Goal: Communication & Community: Answer question/provide support

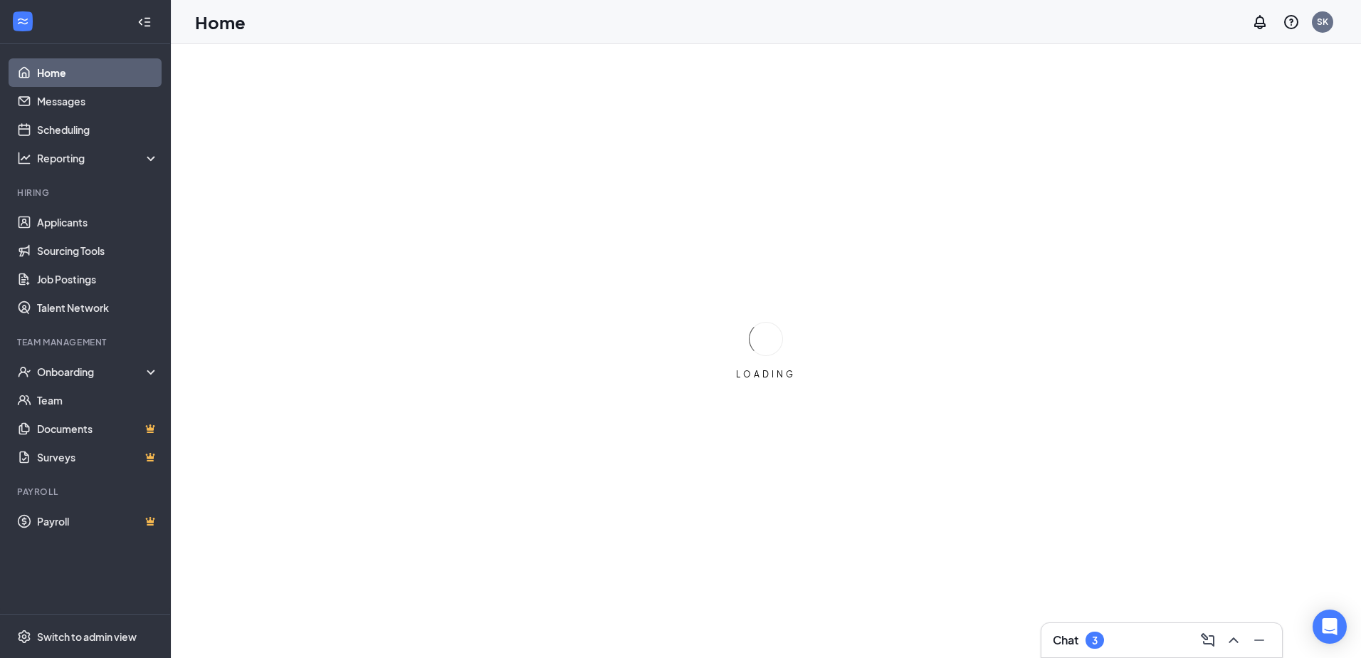
click at [1147, 634] on div "Chat 3" at bounding box center [1162, 640] width 218 height 23
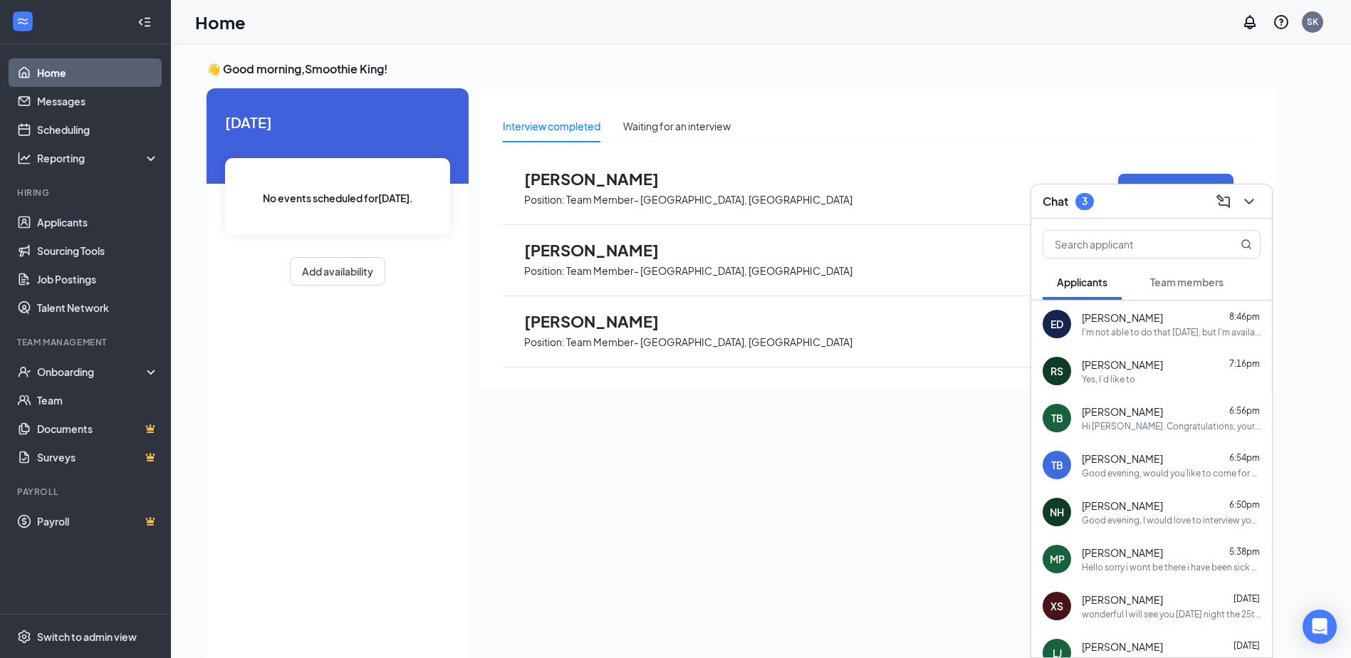
click at [1144, 331] on div "I'm not able to do that [DATE], but I'm available anytime [DATE], [DATE] or [DA…" at bounding box center [1171, 332] width 179 height 12
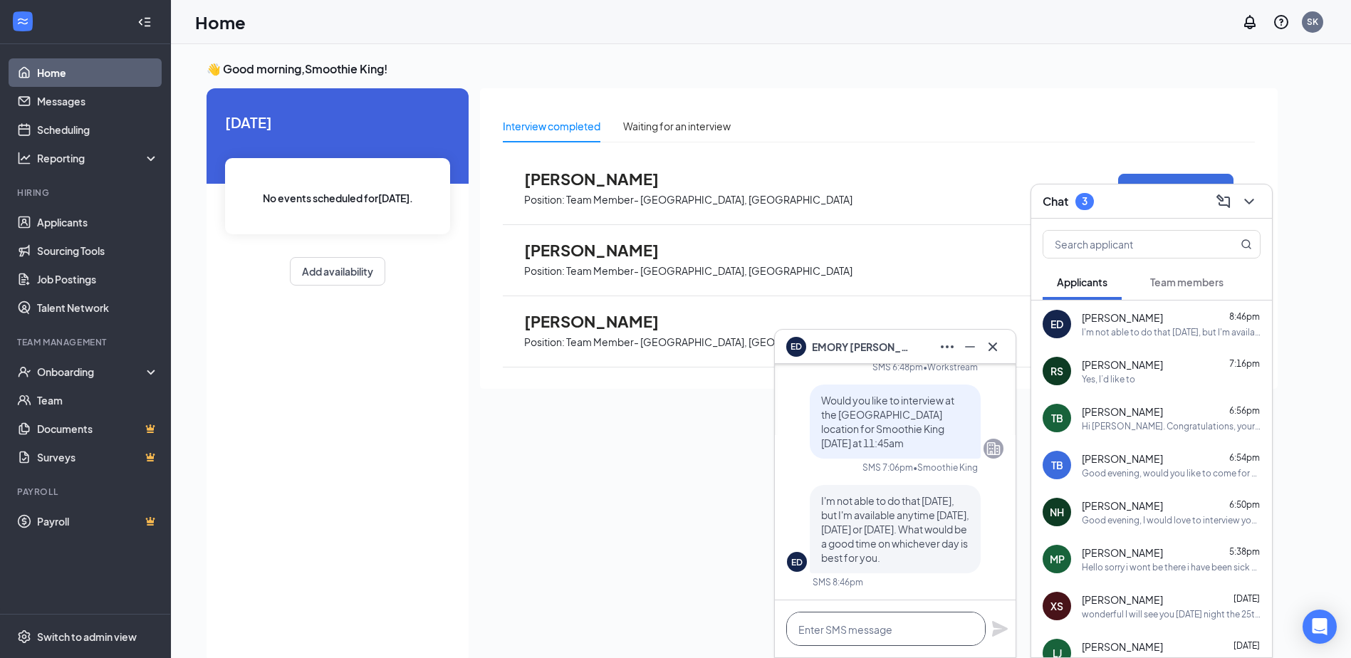
click at [813, 639] on textarea at bounding box center [885, 629] width 199 height 34
type textarea "how about [DATE] at 12:00"
click at [997, 629] on icon "Plane" at bounding box center [1000, 629] width 16 height 16
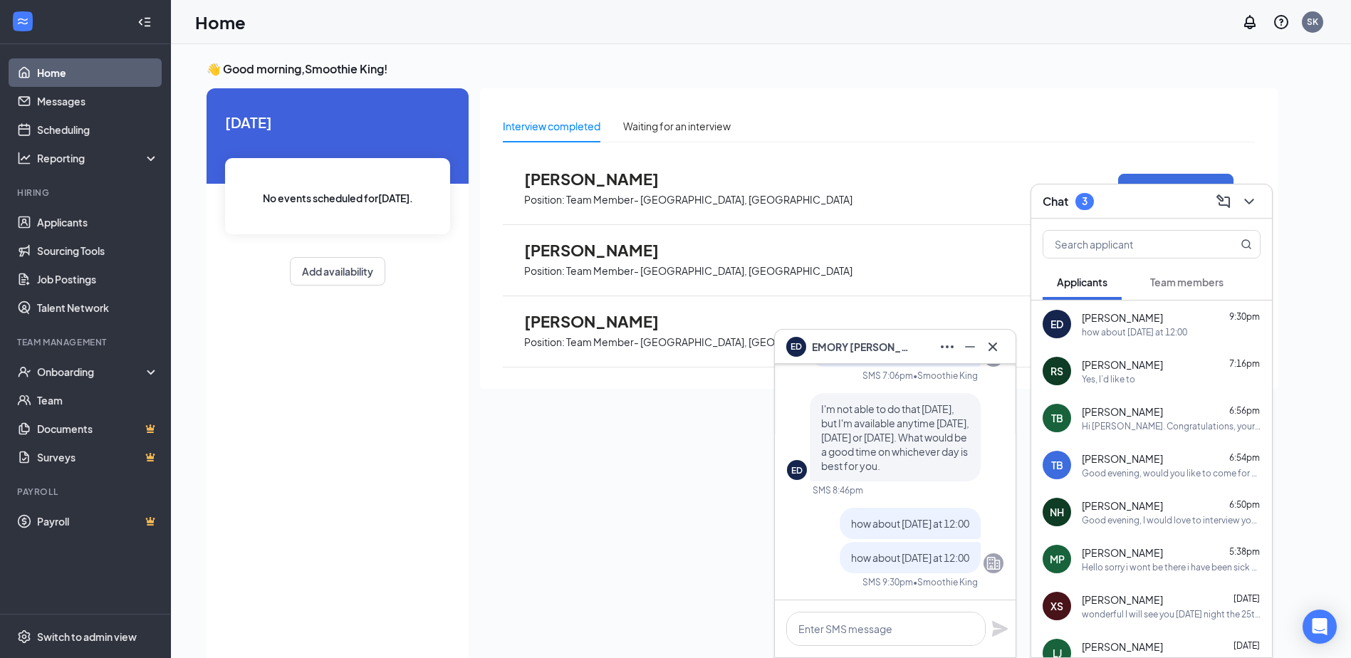
click at [1139, 361] on span "[PERSON_NAME]" at bounding box center [1122, 364] width 81 height 14
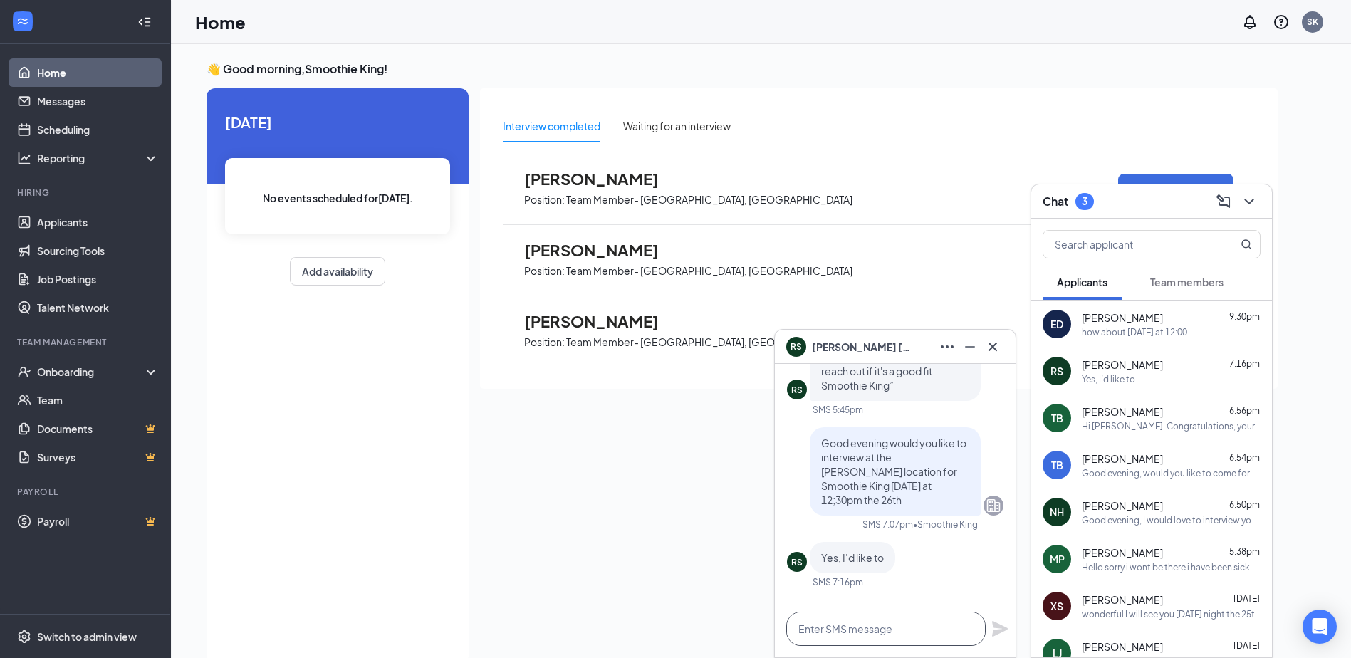
click at [879, 628] on textarea at bounding box center [885, 629] width 199 height 34
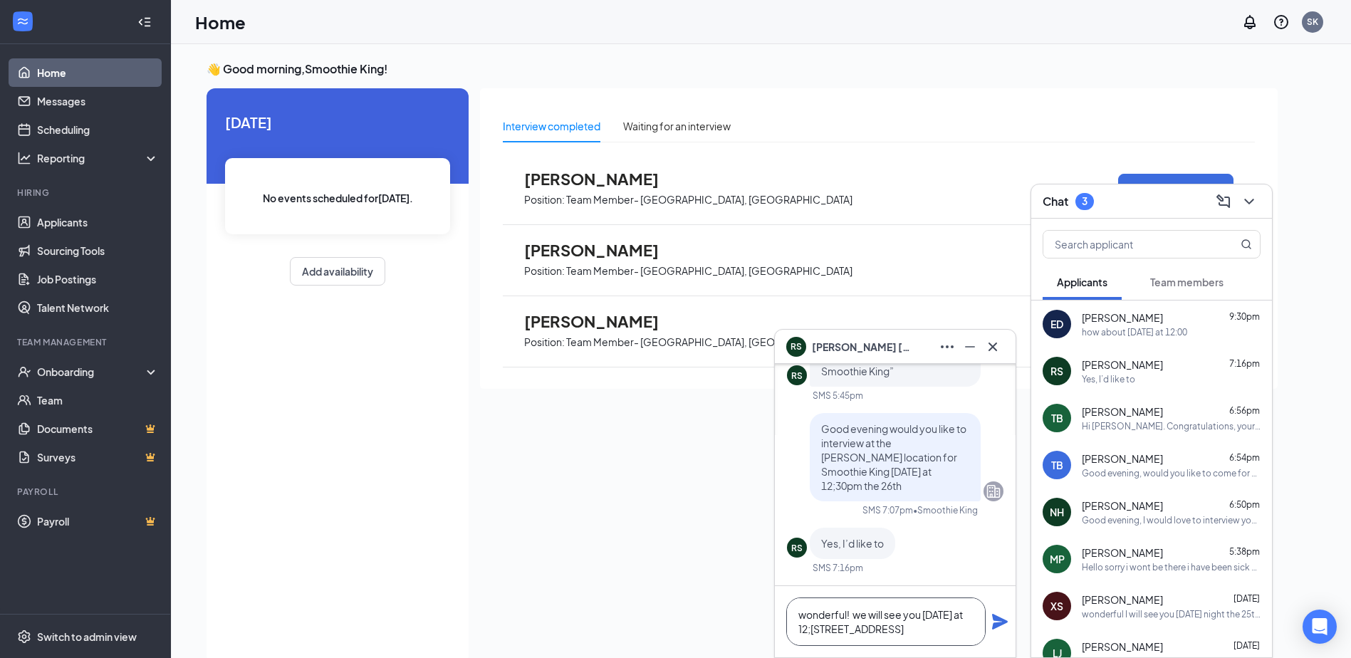
click at [837, 627] on textarea "wonderful! we will see you [DATE] at 12;[STREET_ADDRESS]" at bounding box center [885, 621] width 199 height 48
type textarea "wonderful! we will see you [DATE] at 12;[STREET_ADDRESS]"
click at [1003, 622] on icon "Plane" at bounding box center [1000, 622] width 16 height 16
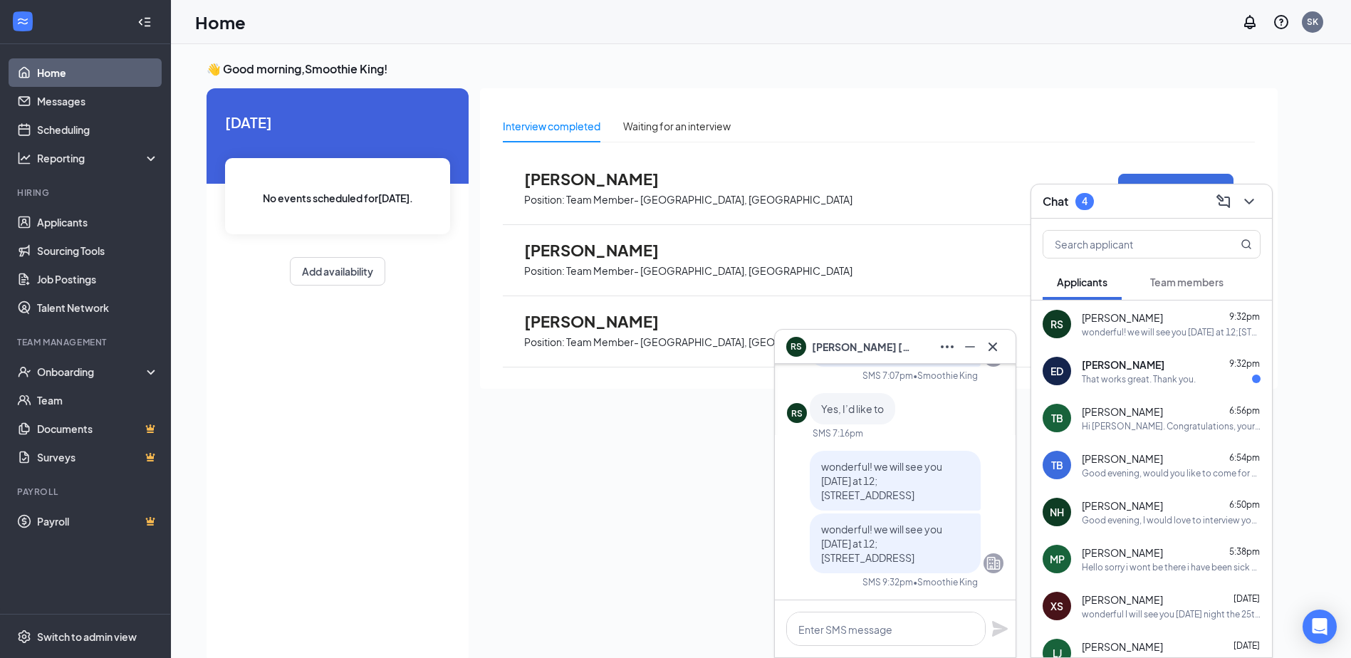
click at [1159, 371] on div "[PERSON_NAME] 9:32pm" at bounding box center [1171, 364] width 179 height 14
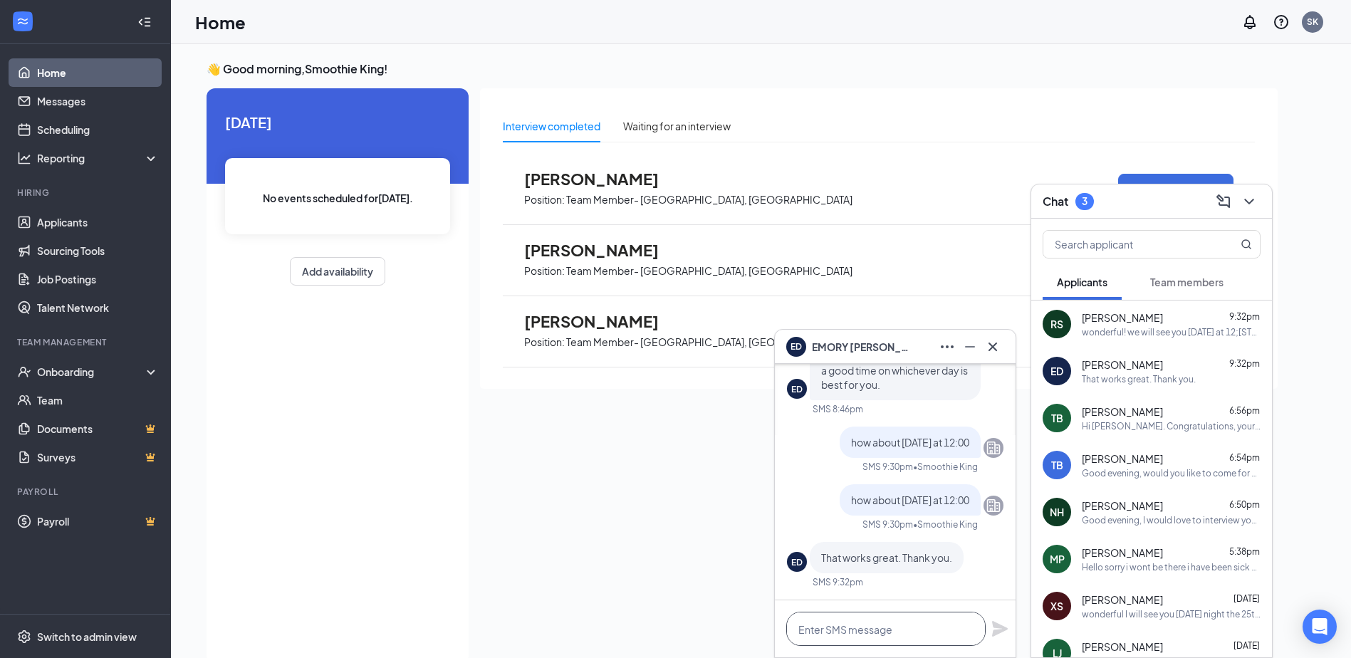
click at [898, 631] on textarea at bounding box center [885, 629] width 199 height 34
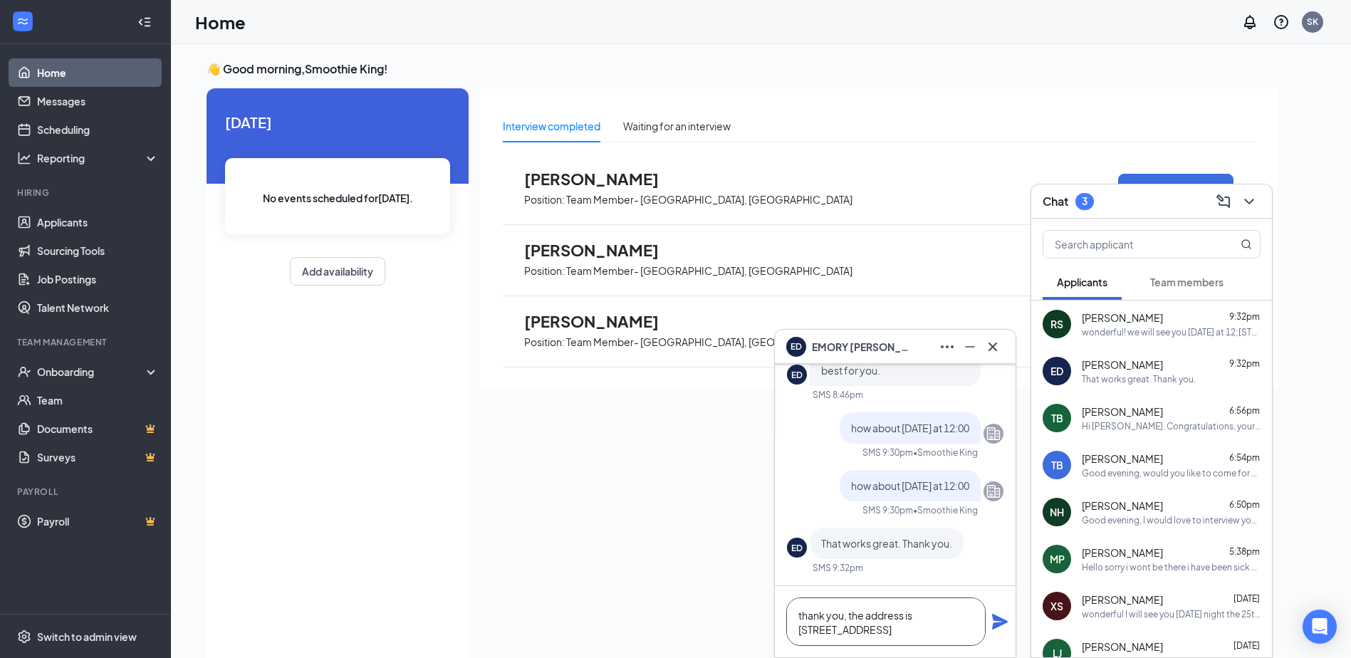
type textarea "thank you, the address is [STREET_ADDRESS]"
click at [998, 617] on icon "Plane" at bounding box center [1000, 622] width 16 height 16
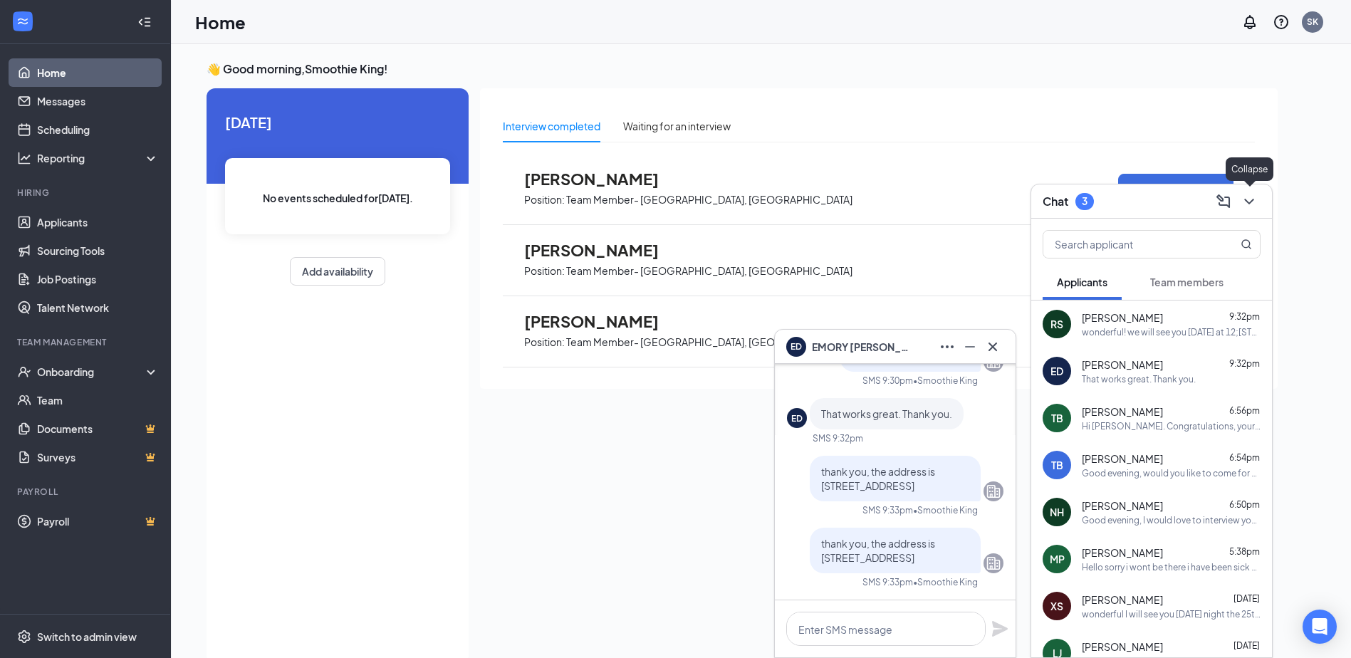
click at [1250, 190] on div at bounding box center [1248, 201] width 26 height 23
click at [995, 346] on icon "Cross" at bounding box center [992, 346] width 17 height 17
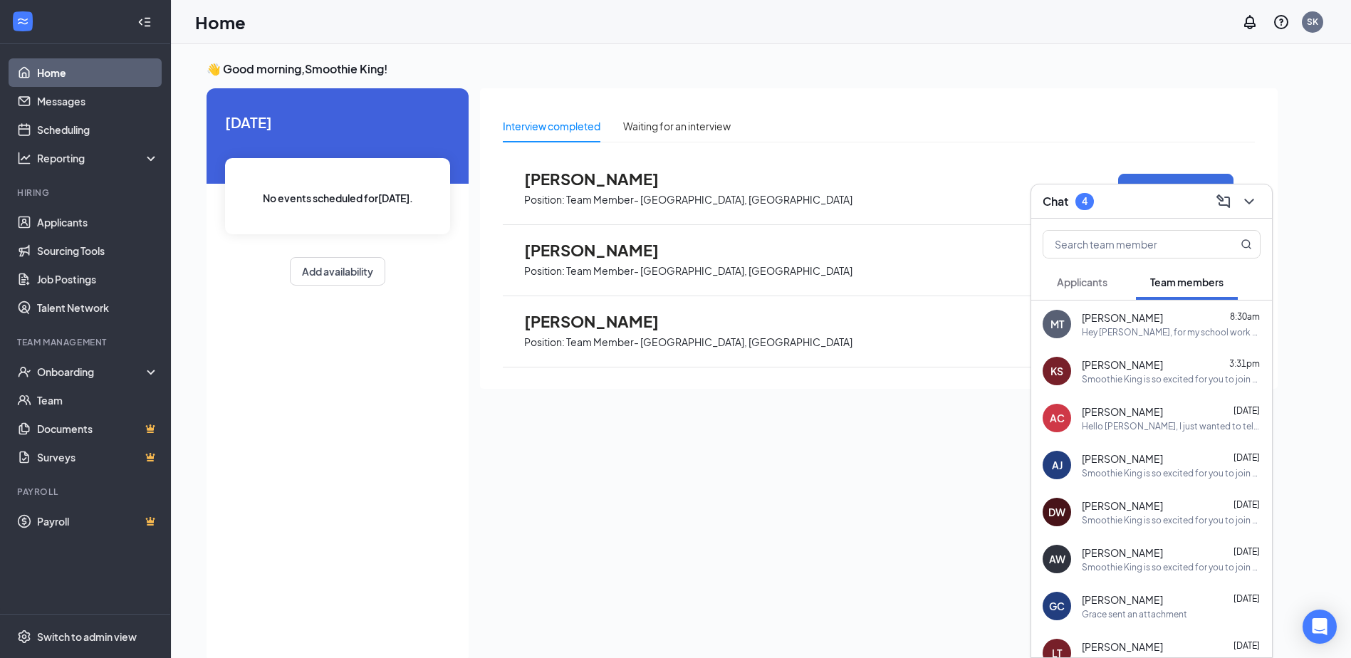
click at [1109, 326] on div "Hey Mimi, for my school work base learning internship I need some of your infor…" at bounding box center [1171, 332] width 179 height 12
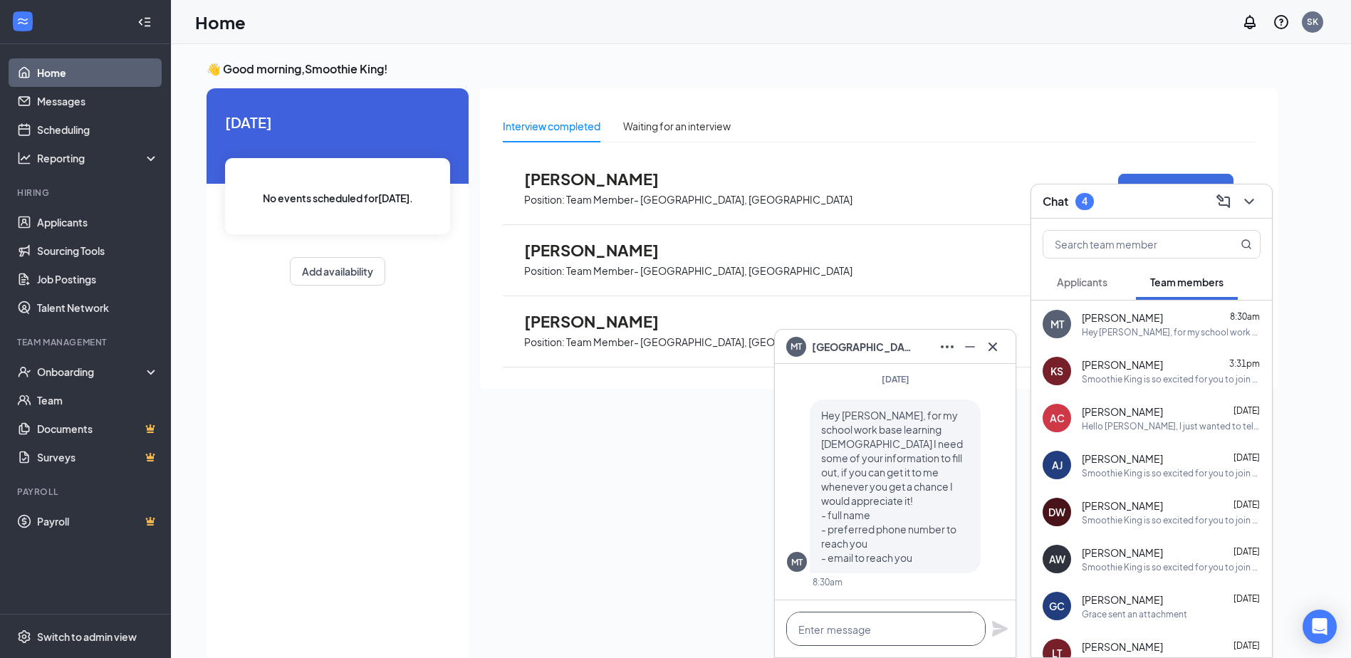
click at [859, 621] on textarea at bounding box center [885, 629] width 199 height 34
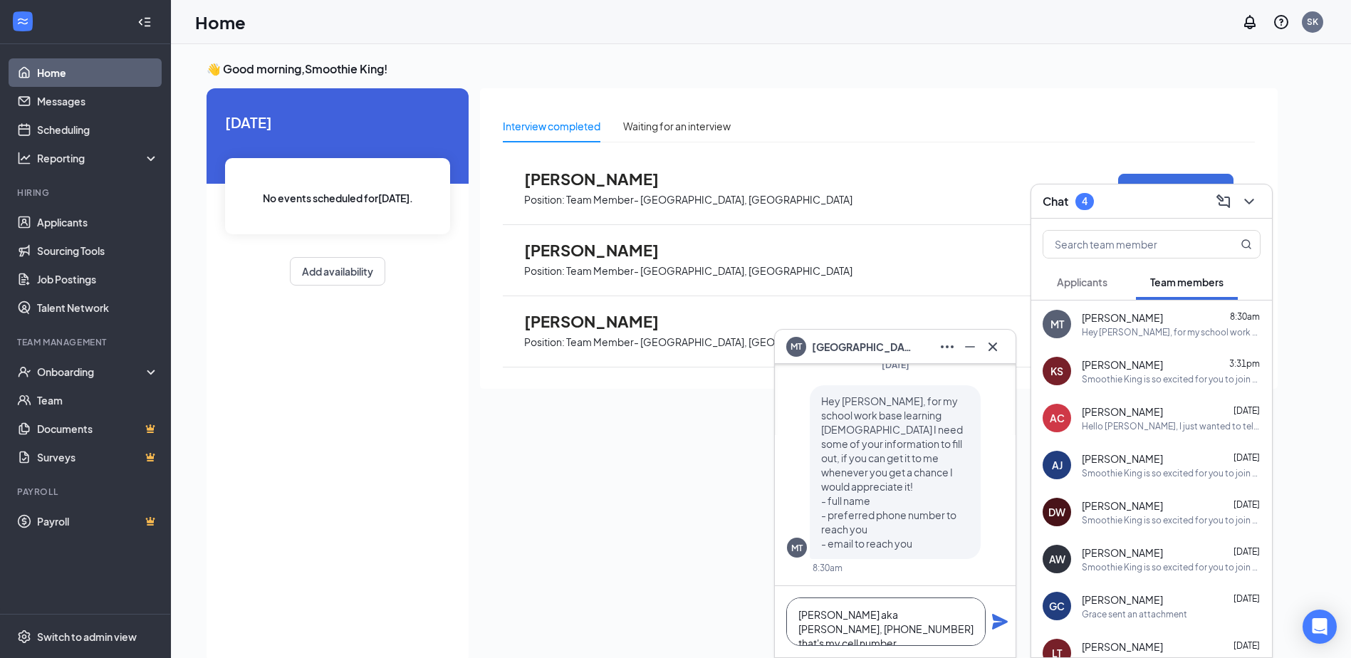
click at [913, 629] on textarea "Ronda Saubert aka MIMI, 3174486441 that's my cell number," at bounding box center [885, 621] width 199 height 48
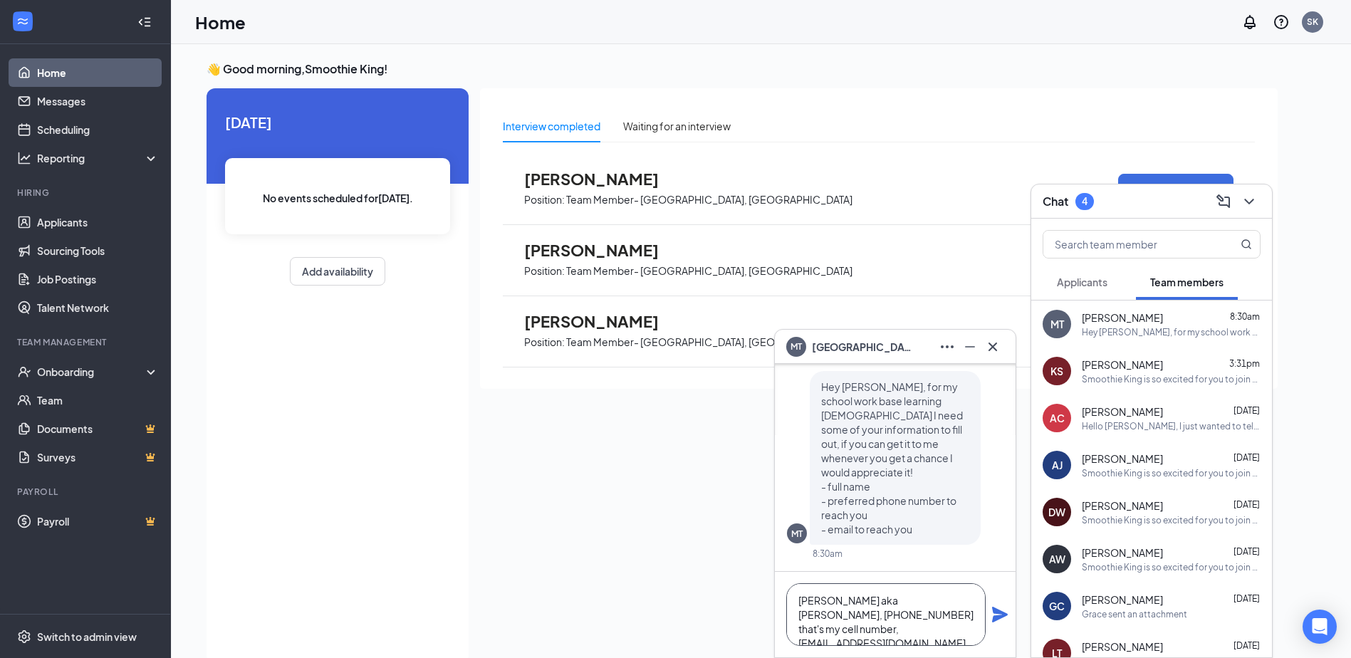
type textarea "Ronda Saubert aka MIMI, 3174486441 that's my cell number, sk1188manager@hotmail…"
click at [1003, 612] on icon "Plane" at bounding box center [1000, 615] width 16 height 16
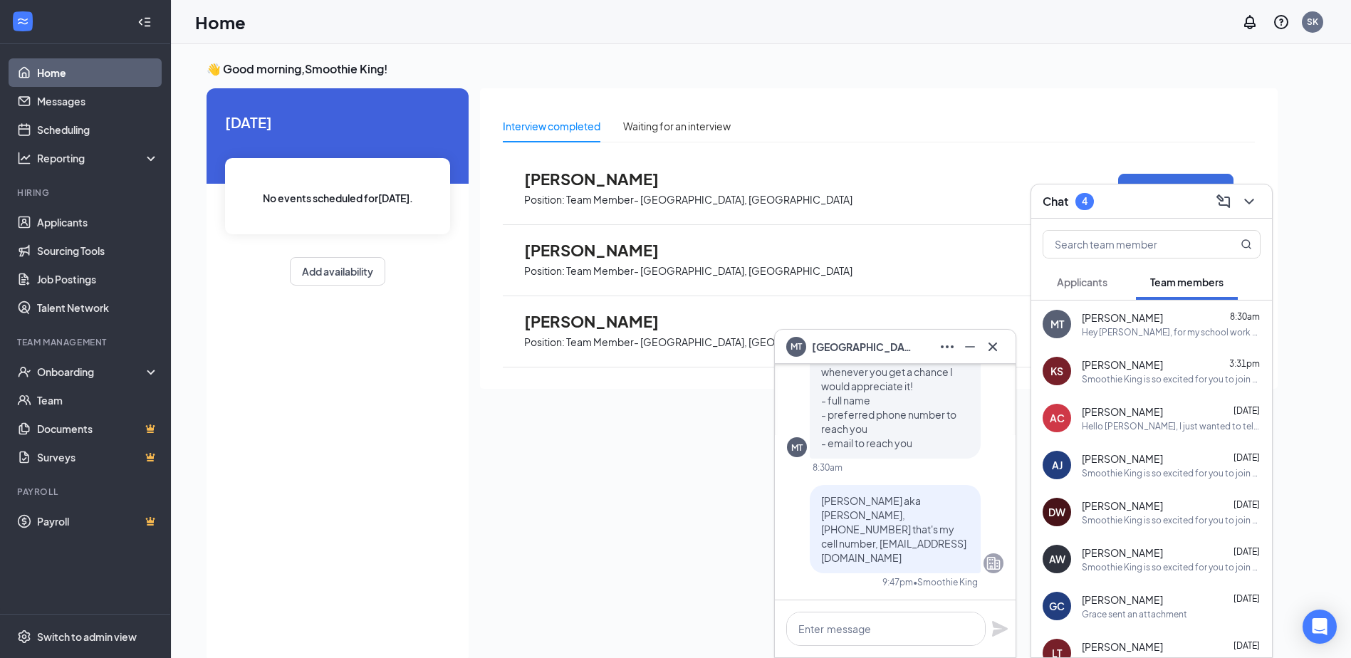
scroll to position [0, 0]
click at [1092, 282] on span "Applicants" at bounding box center [1082, 282] width 51 height 13
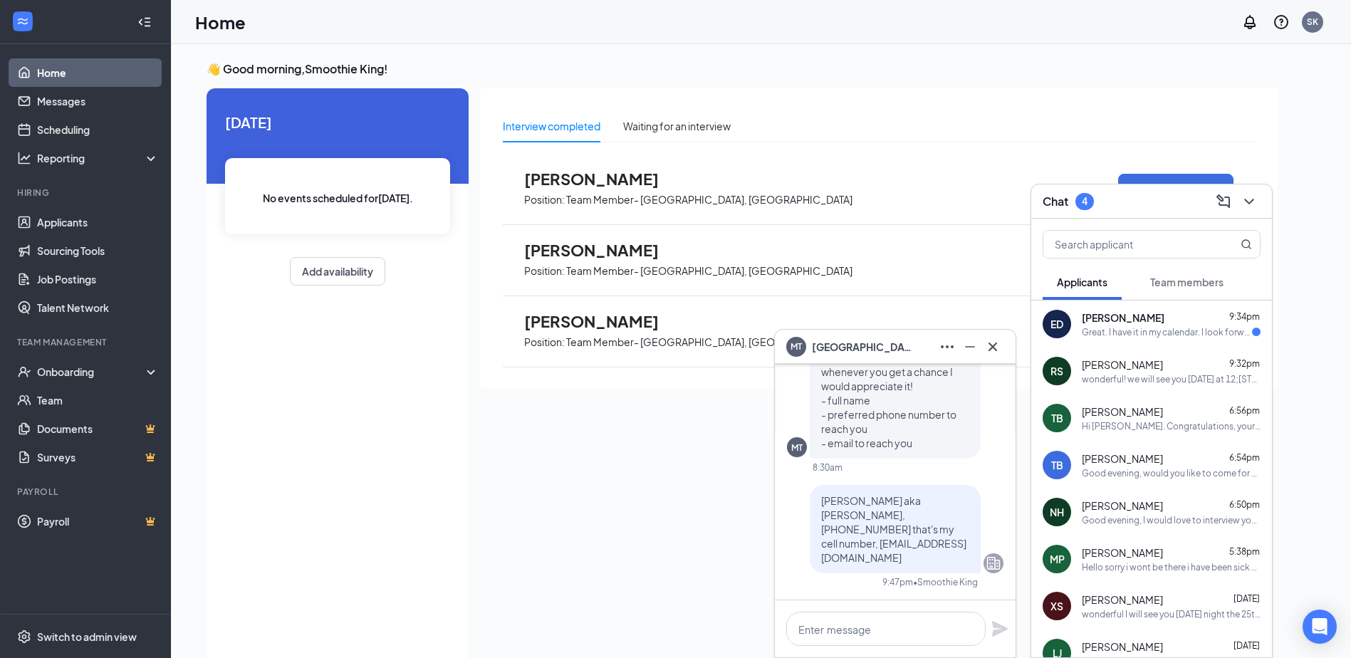
click at [1105, 316] on span "[PERSON_NAME]" at bounding box center [1123, 317] width 83 height 14
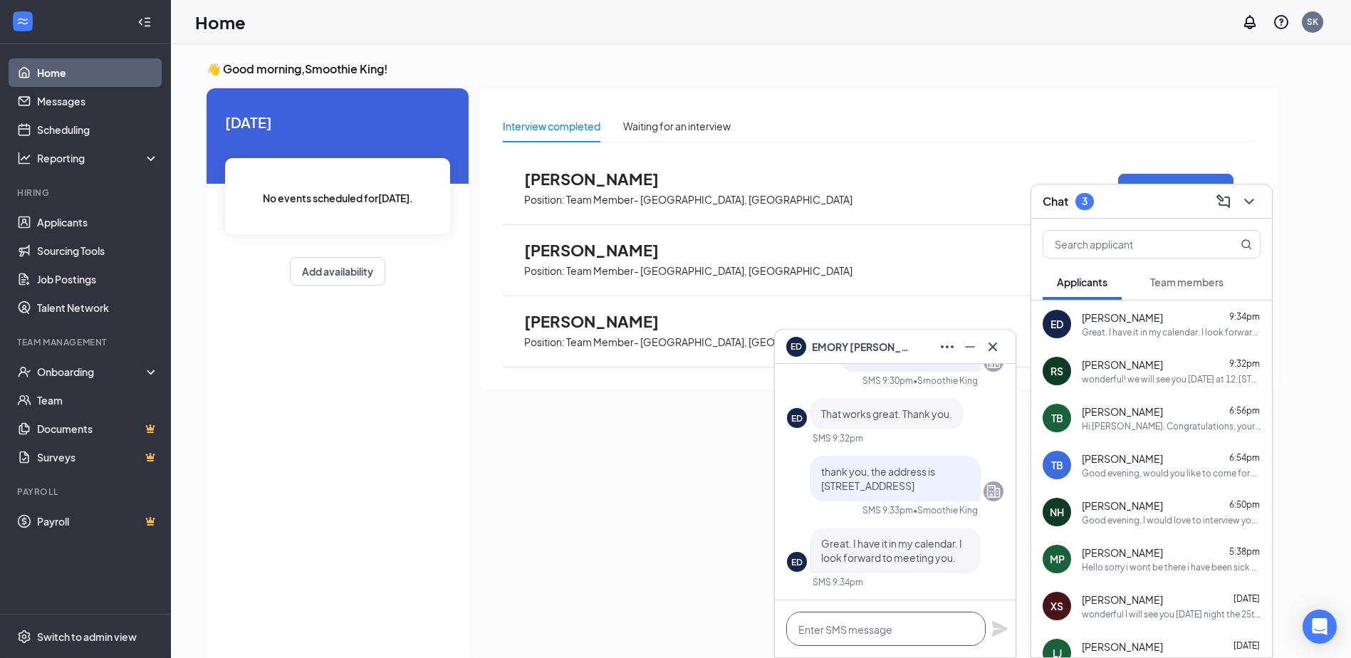
click at [929, 624] on textarea at bounding box center [885, 629] width 199 height 34
type textarea "EXCITED to meet you! see you soon"
click at [998, 629] on icon "Plane" at bounding box center [999, 628] width 17 height 17
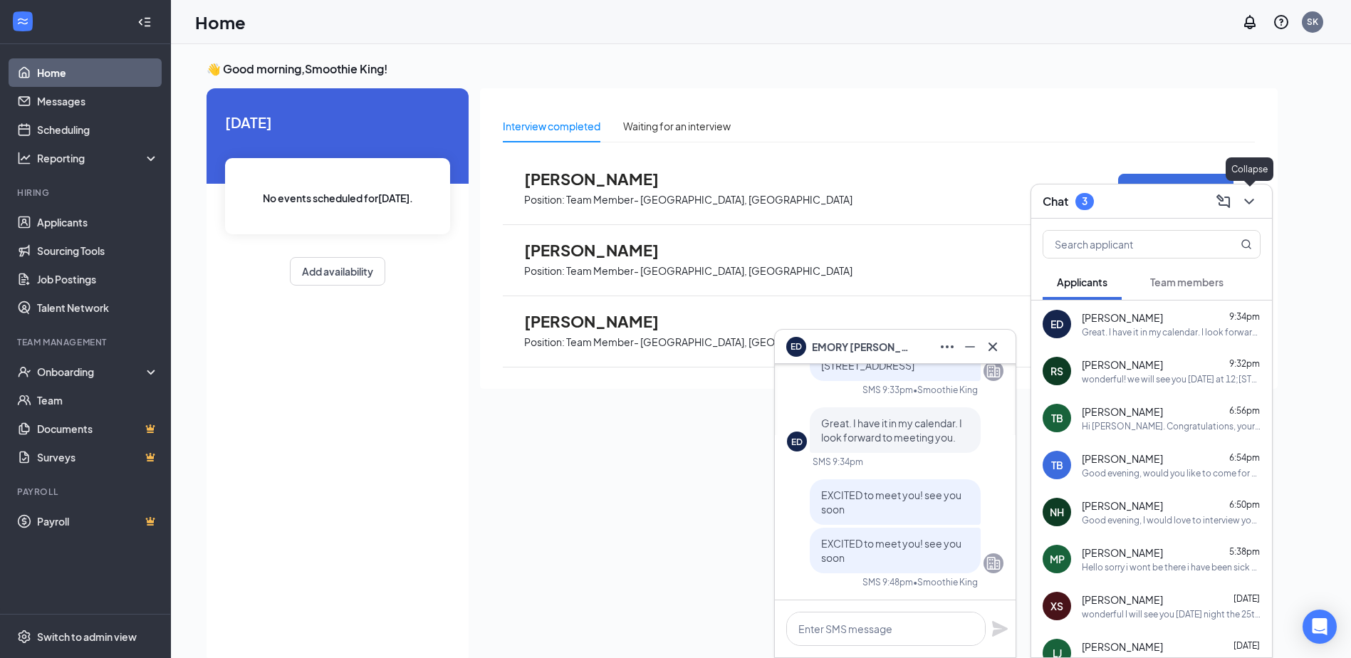
click at [1246, 199] on icon "ChevronDown" at bounding box center [1248, 201] width 17 height 17
